Goal: Find specific page/section

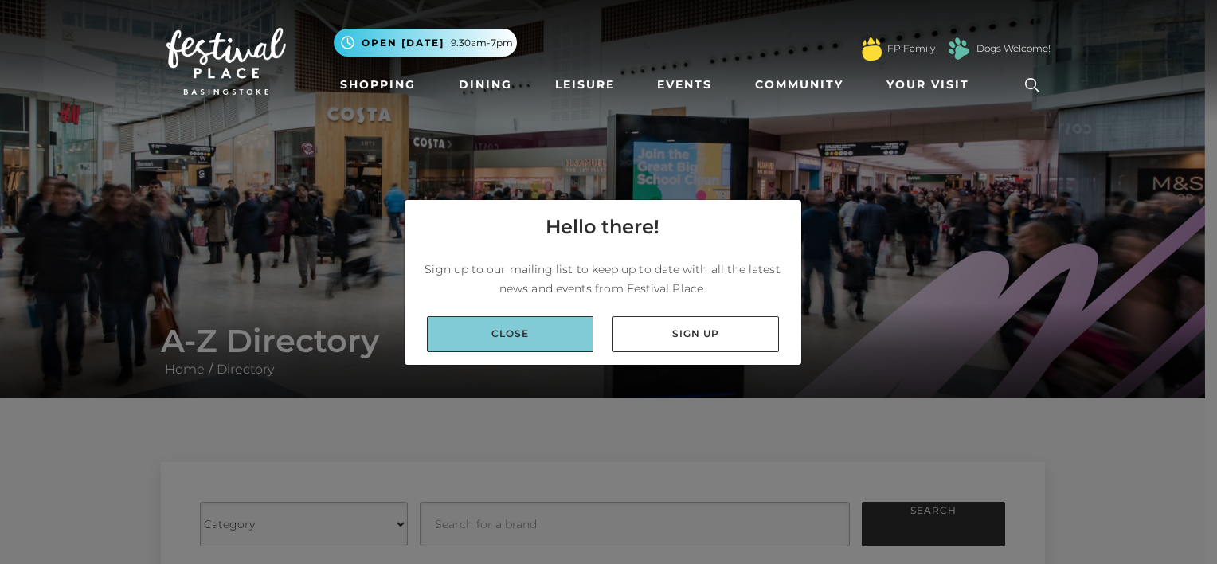
click at [507, 338] on link "Close" at bounding box center [510, 334] width 167 height 36
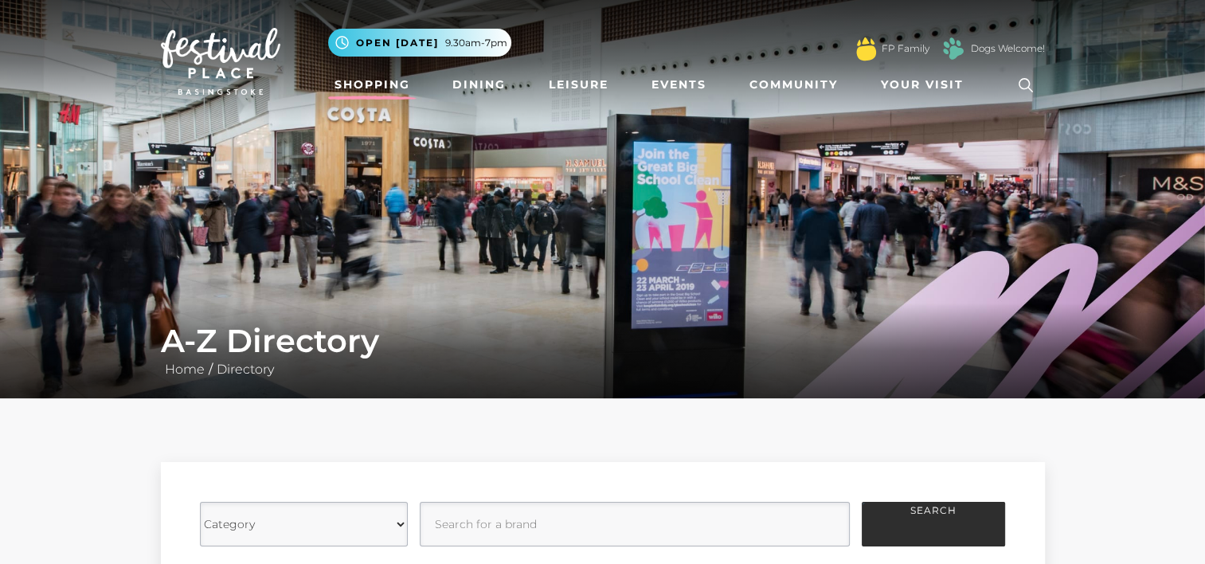
click at [395, 80] on link "Shopping" at bounding box center [372, 84] width 88 height 29
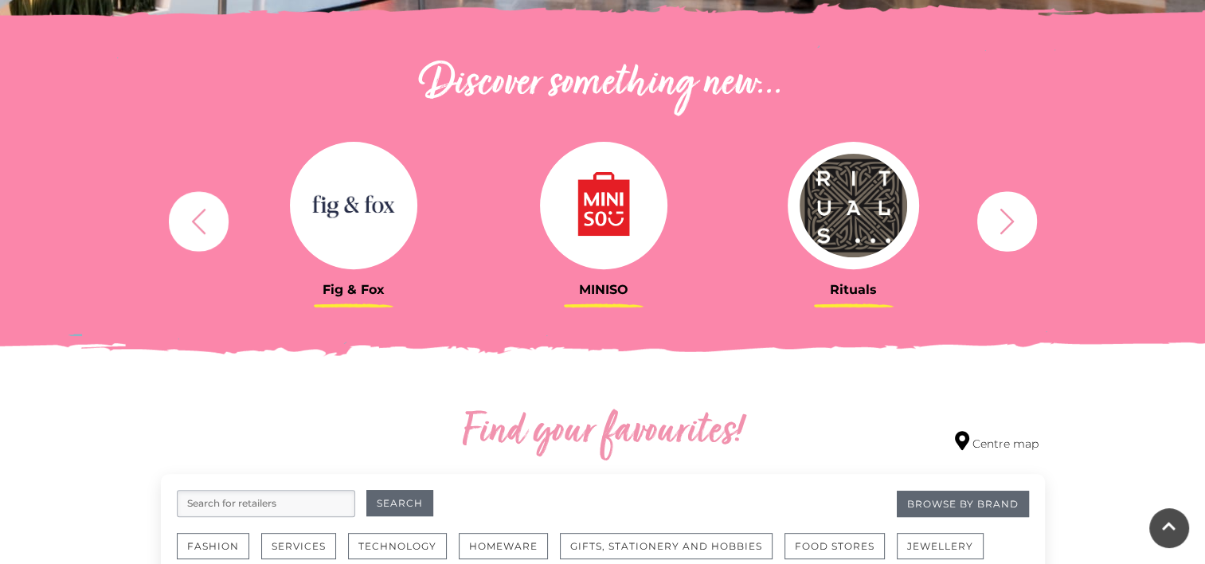
scroll to position [797, 0]
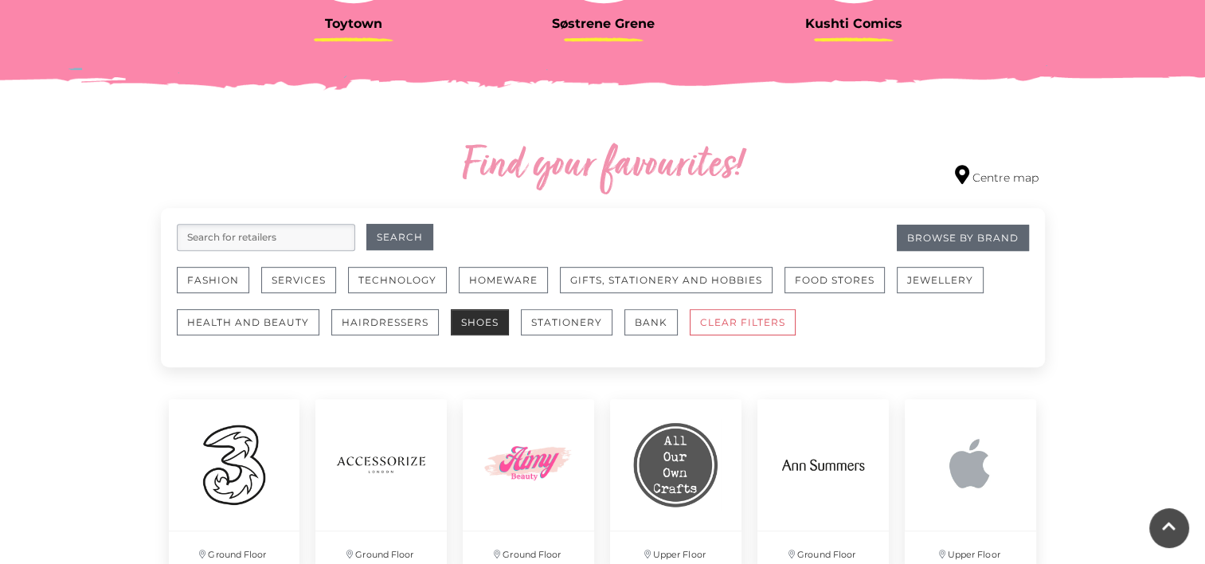
click at [477, 319] on button "Shoes" at bounding box center [480, 322] width 58 height 26
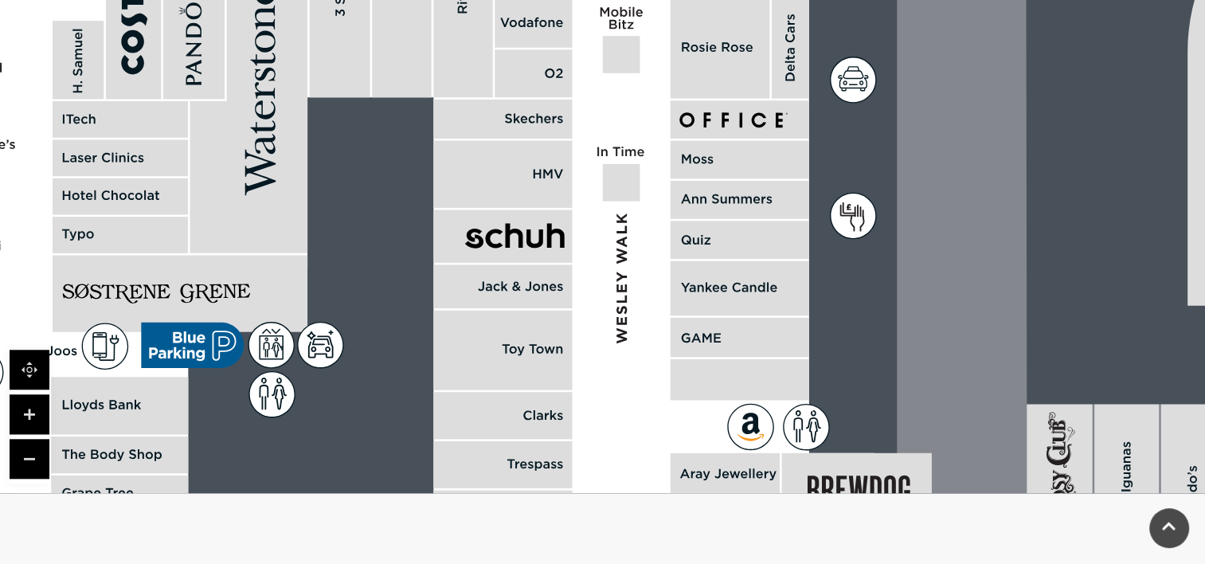
scroll to position [1062, 0]
